Goal: Information Seeking & Learning: Learn about a topic

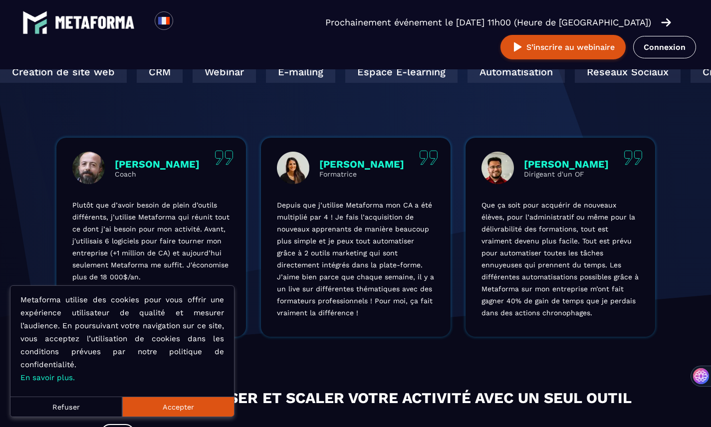
scroll to position [285, 0]
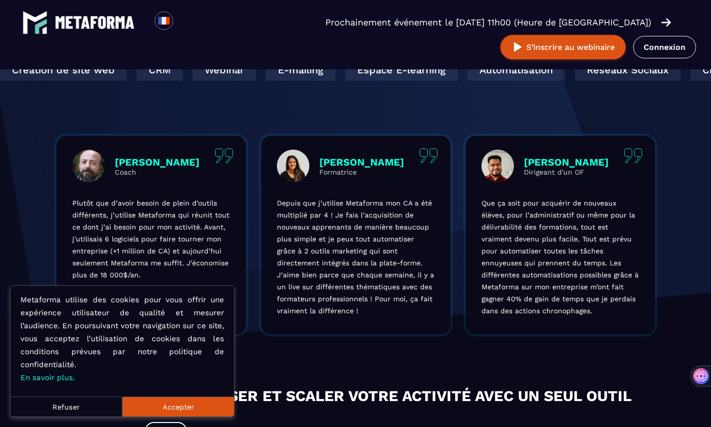
click at [157, 406] on button "Accepter" at bounding box center [178, 407] width 112 height 20
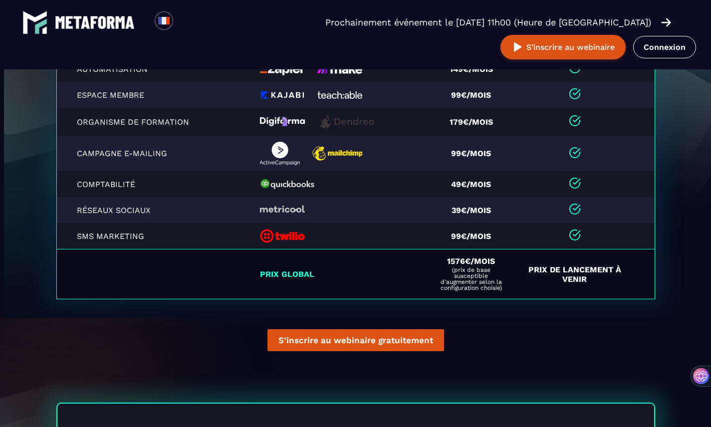
scroll to position [2308, 0]
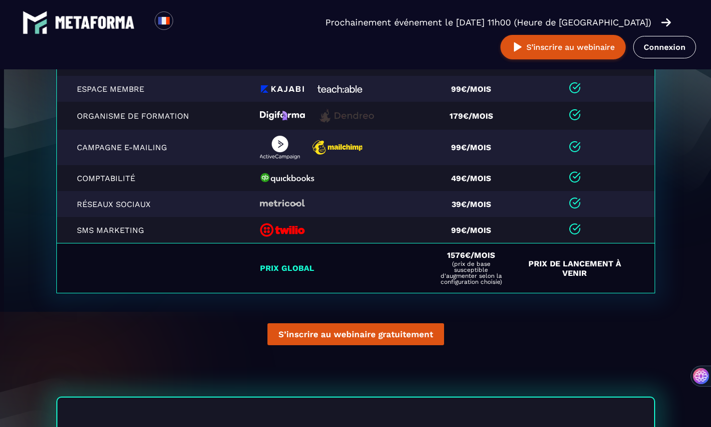
click at [573, 267] on td "Prix de Lancement à venir" at bounding box center [585, 268] width 137 height 50
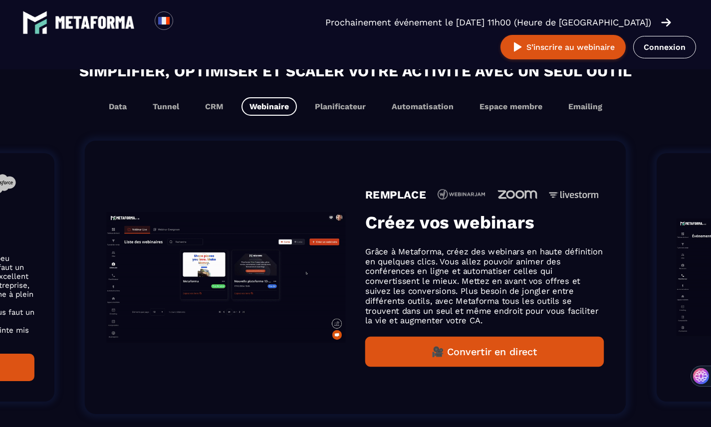
scroll to position [626, 0]
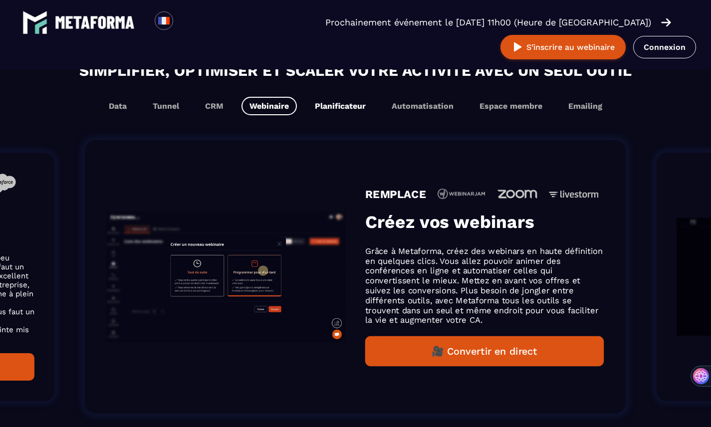
click at [341, 112] on button "Planificateur" at bounding box center [340, 106] width 67 height 18
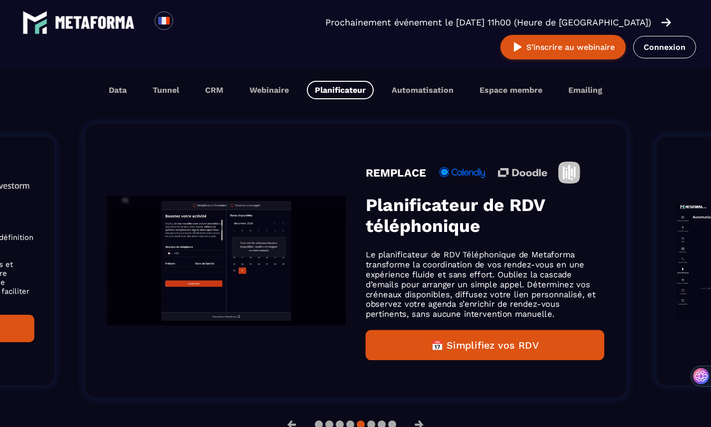
scroll to position [610, 0]
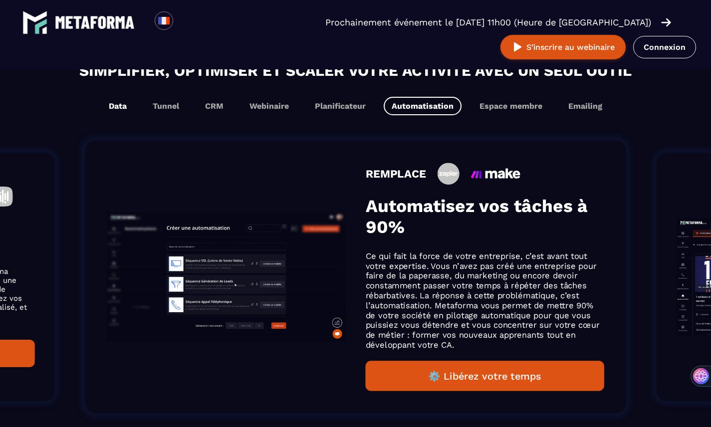
click at [120, 110] on button "Data" at bounding box center [118, 106] width 34 height 18
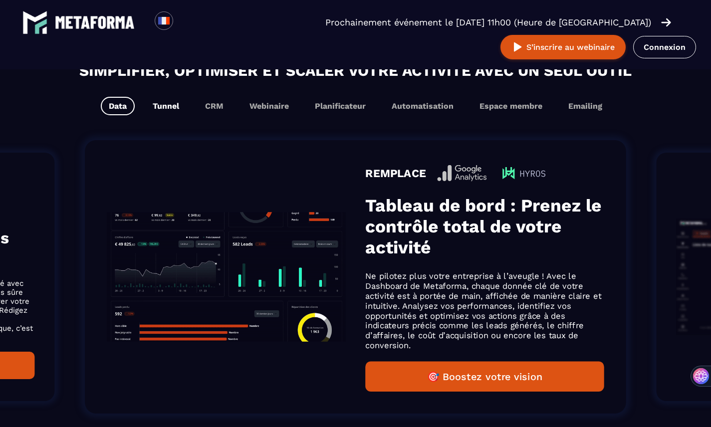
click at [169, 113] on button "Tunnel" at bounding box center [166, 106] width 42 height 18
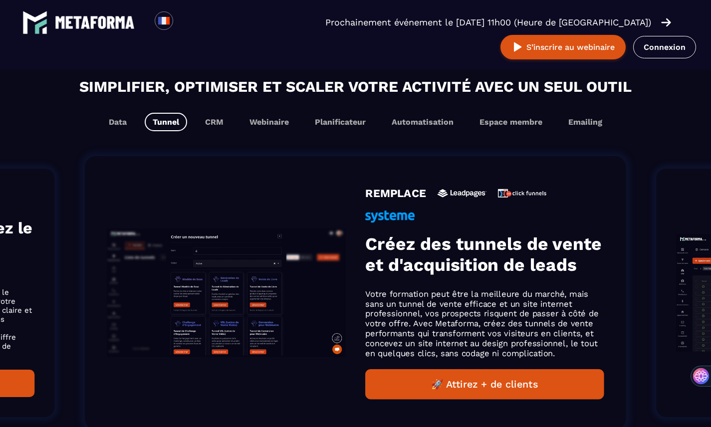
scroll to position [626, 0]
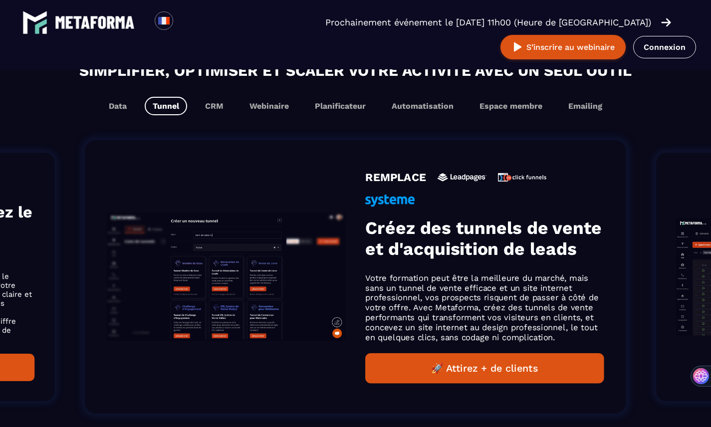
click at [474, 369] on button "🚀 Attirez + de clients" at bounding box center [484, 368] width 239 height 30
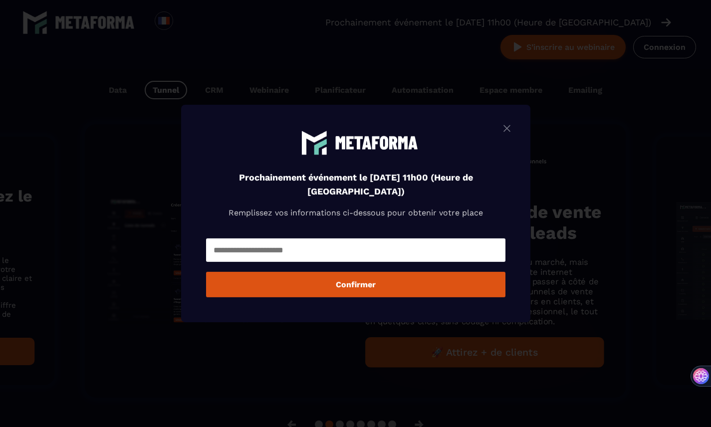
scroll to position [610, 0]
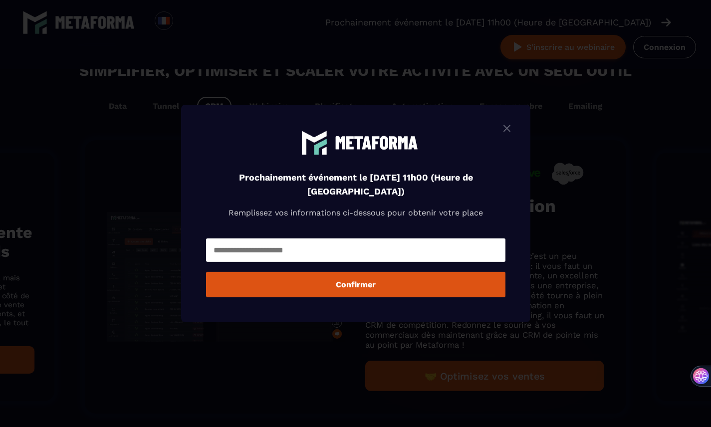
click at [509, 128] on img "Modal window" at bounding box center [507, 128] width 12 height 12
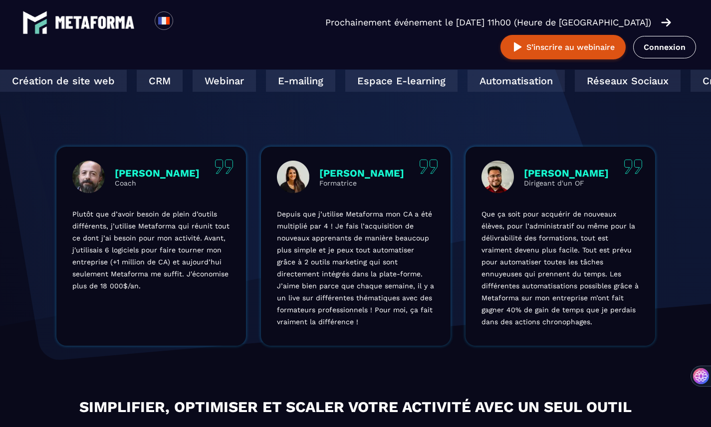
scroll to position [0, 0]
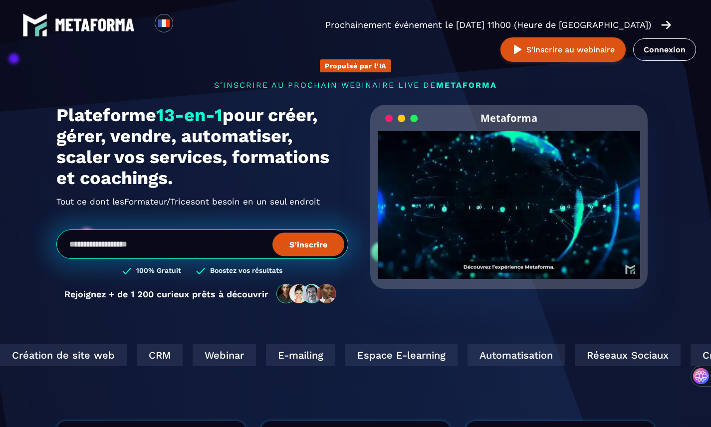
click at [82, 21] on img at bounding box center [95, 24] width 80 height 13
click at [94, 25] on img at bounding box center [95, 24] width 80 height 13
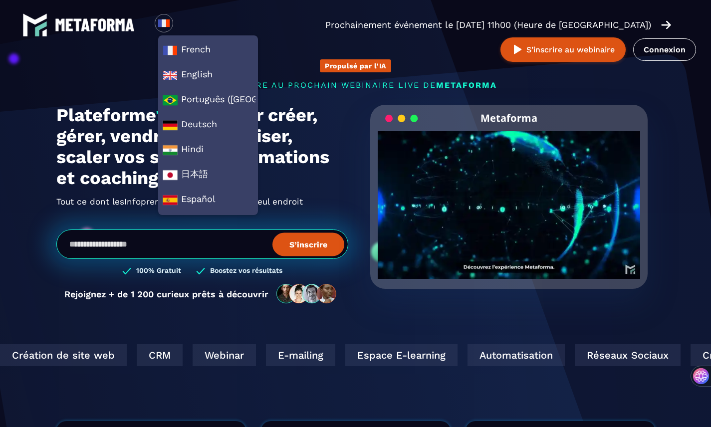
click at [680, 71] on div "Loading... French English Português (Brasil) Deutsch Hindi 日本語 Español Prochain…" at bounding box center [355, 37] width 711 height 74
